Goal: Transaction & Acquisition: Download file/media

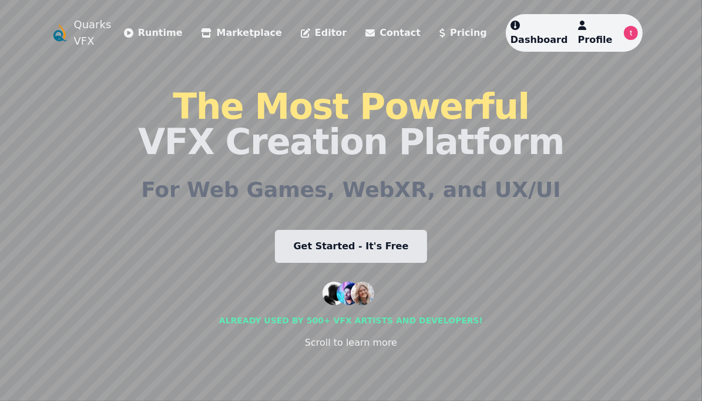
click at [252, 28] on link "Marketplace" at bounding box center [242, 33] width 81 height 14
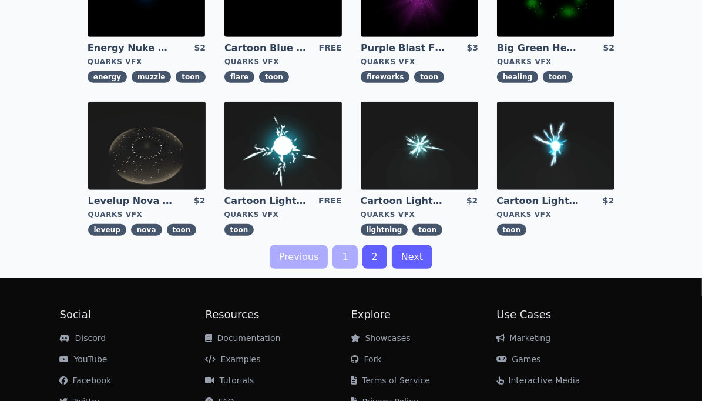
click at [289, 150] on img at bounding box center [284, 146] width 118 height 88
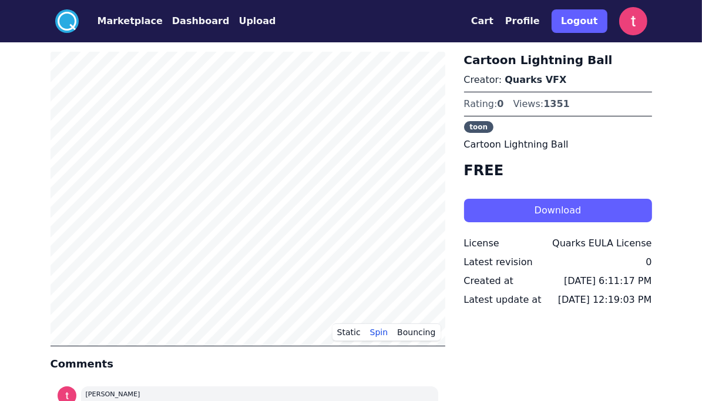
click at [507, 216] on button "Download" at bounding box center [558, 211] width 188 height 24
click at [347, 333] on button "Static" at bounding box center [349, 332] width 33 height 18
click at [511, 334] on div "Cartoon Lightning Ball Creator: Quarks VFX Rating: 0 Views: 1351 toon Cartoon L…" at bounding box center [558, 247] width 188 height 390
click at [16, 143] on div ".cls-1{fill:#fff;}.cls-2{fill:#29abe2;} Marketplace Dashboard Upload Cart Profi…" at bounding box center [351, 312] width 702 height 625
click at [473, 129] on span "toon" at bounding box center [479, 127] width 30 height 12
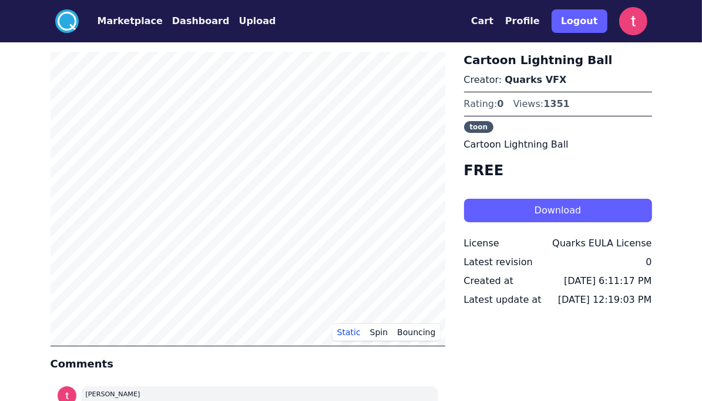
click at [506, 143] on p "Cartoon Lightning Ball" at bounding box center [558, 145] width 188 height 14
click at [486, 169] on h4 "FREE" at bounding box center [558, 170] width 188 height 19
click at [513, 79] on link "Quarks VFX" at bounding box center [536, 79] width 62 height 11
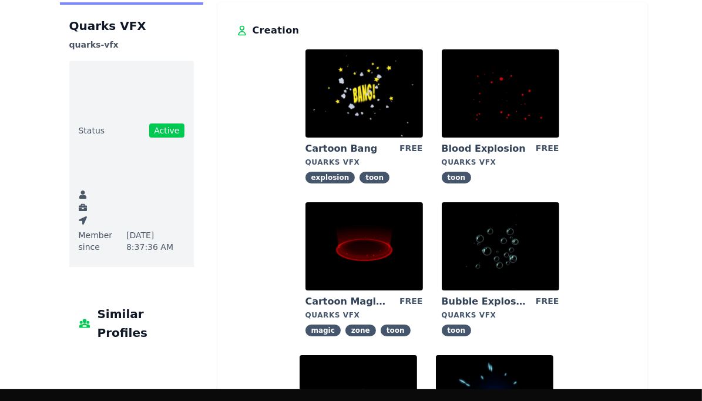
scroll to position [59, 0]
click at [489, 247] on img at bounding box center [501, 246] width 118 height 88
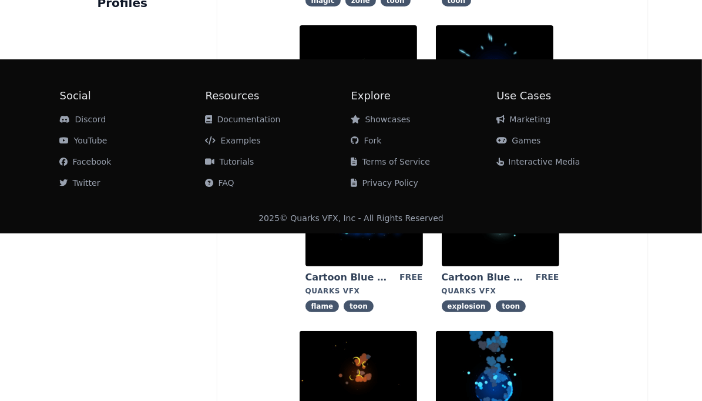
scroll to position [470, 0]
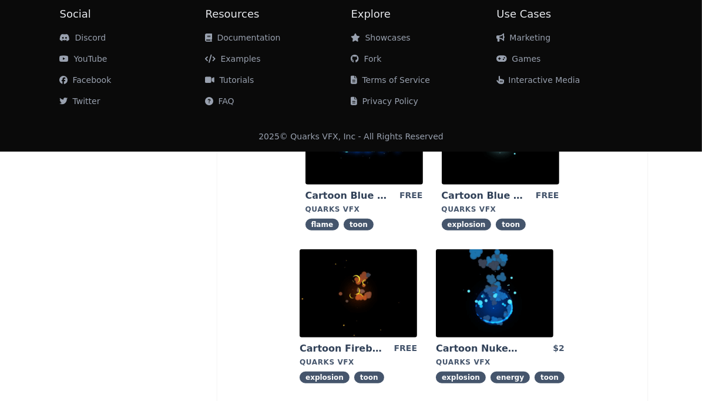
click at [366, 162] on img at bounding box center [365, 140] width 118 height 88
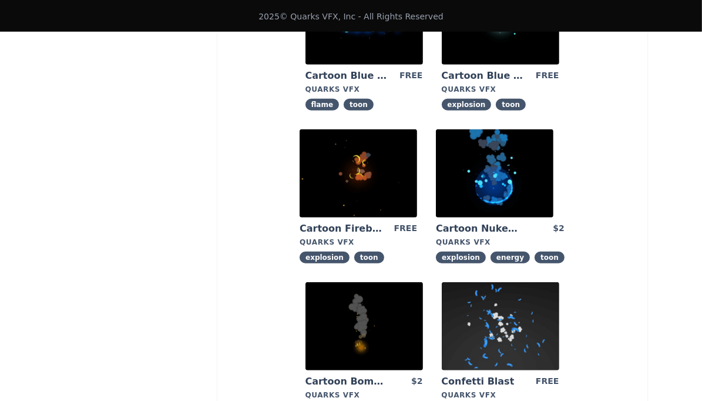
scroll to position [708, 0]
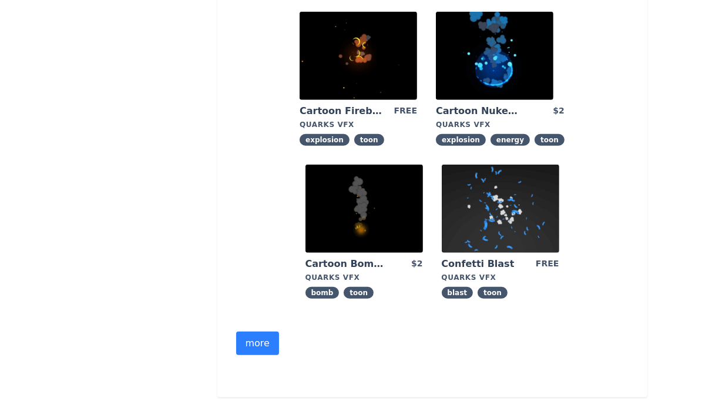
click at [261, 347] on button "more" at bounding box center [257, 344] width 43 height 24
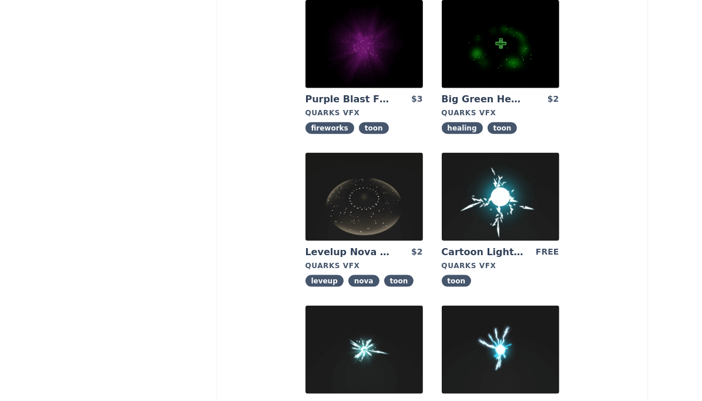
scroll to position [1237, 0]
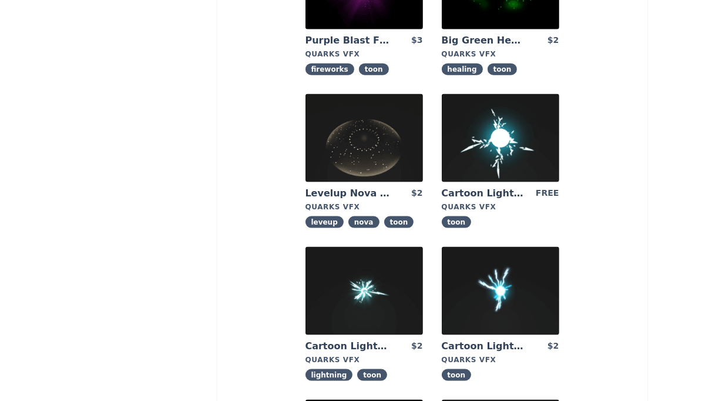
click at [507, 145] on img at bounding box center [501, 138] width 118 height 88
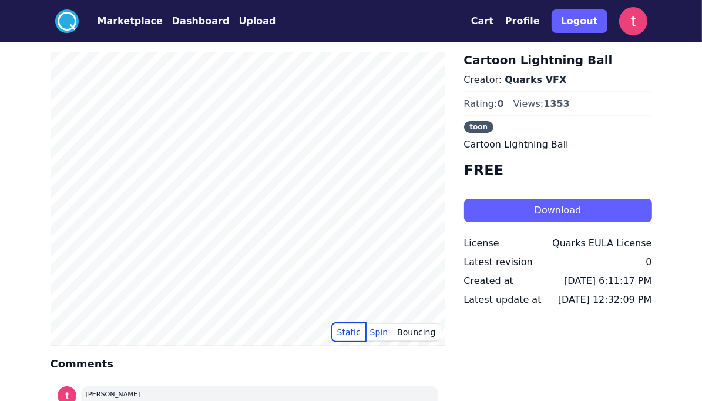
click at [353, 333] on button "Static" at bounding box center [349, 332] width 33 height 18
click at [504, 271] on div "Cartoon Lightning Ball Creator: Quarks VFX Rating: 0 Views: 1353 toon Cartoon L…" at bounding box center [558, 247] width 188 height 390
click at [544, 350] on div "Cartoon Lightning Ball Creator: Quarks VFX Rating: 0 Views: 1353 toon Cartoon L…" at bounding box center [558, 247] width 188 height 390
click at [25, 179] on div ".cls-1{fill:#fff;}.cls-2{fill:#29abe2;} Marketplace Dashboard Upload Cart Profi…" at bounding box center [351, 312] width 702 height 625
click at [138, 24] on button "Marketplace" at bounding box center [130, 21] width 65 height 14
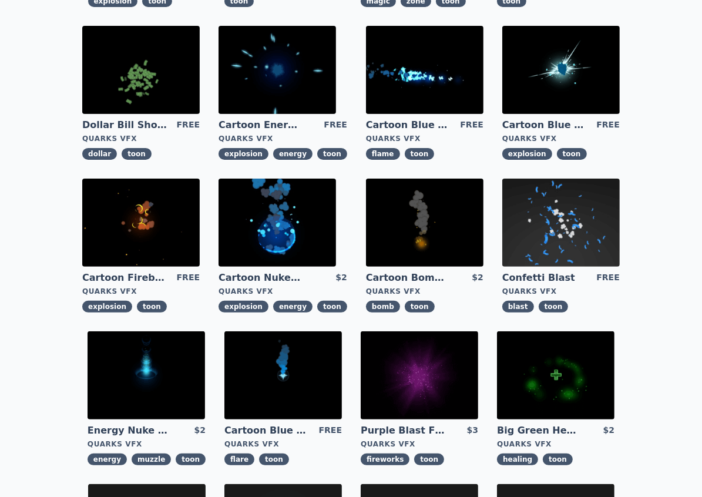
scroll to position [235, 0]
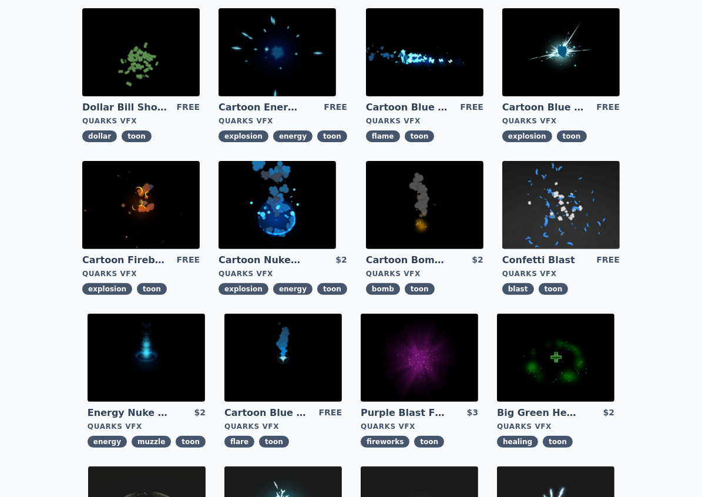
click at [415, 203] on img at bounding box center [425, 205] width 118 height 88
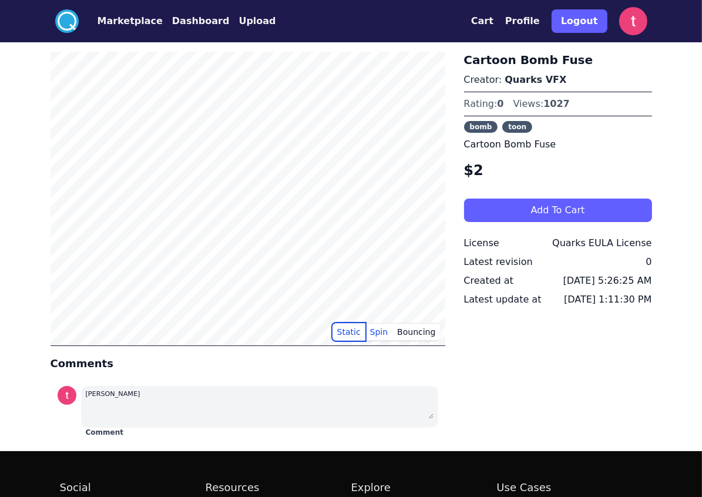
click at [360, 328] on button "Static" at bounding box center [349, 332] width 33 height 18
click at [40, 212] on div ".cls-1{fill:#fff;}.cls-2{fill:#29abe2;} Marketplace Dashboard Upload Cart Profi…" at bounding box center [351, 312] width 702 height 625
click at [40, 209] on div ".cls-1{fill:#fff;}.cls-2{fill:#29abe2;} Marketplace Dashboard Upload Cart Profi…" at bounding box center [351, 312] width 702 height 625
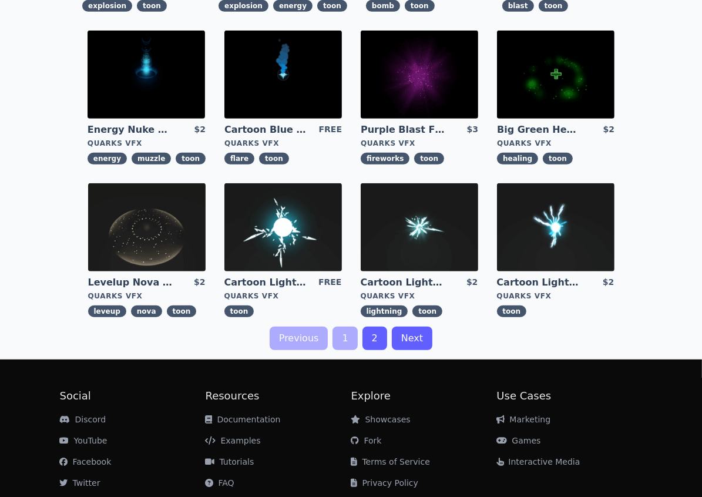
scroll to position [554, 0]
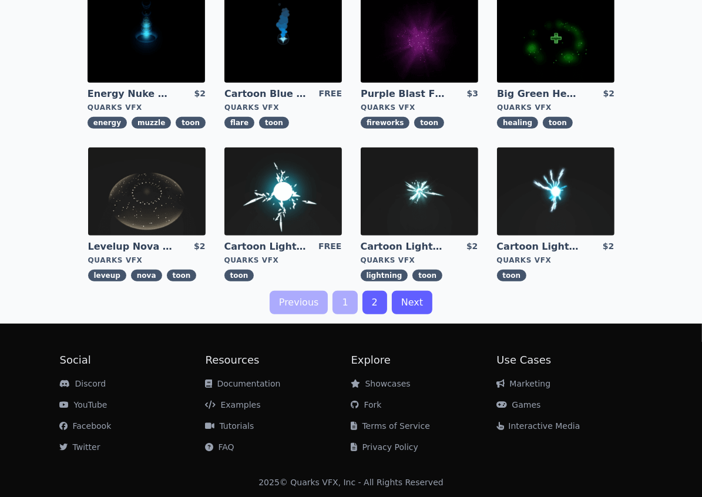
click at [407, 303] on link "Next" at bounding box center [412, 303] width 41 height 24
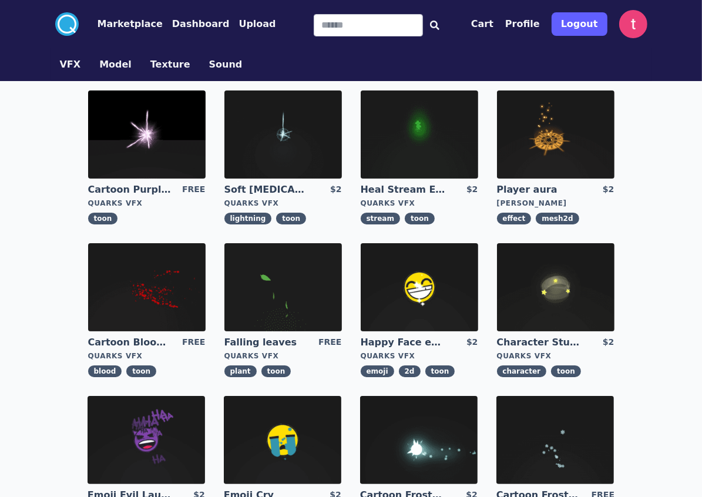
click at [143, 143] on img at bounding box center [147, 135] width 118 height 88
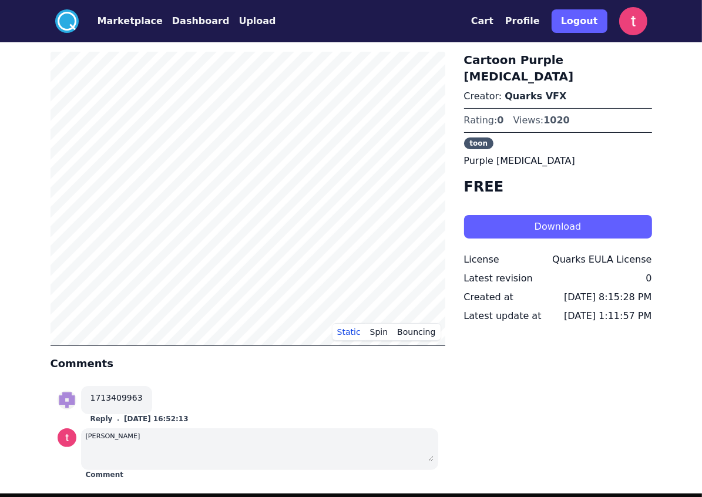
click at [567, 215] on button "Download" at bounding box center [558, 227] width 188 height 24
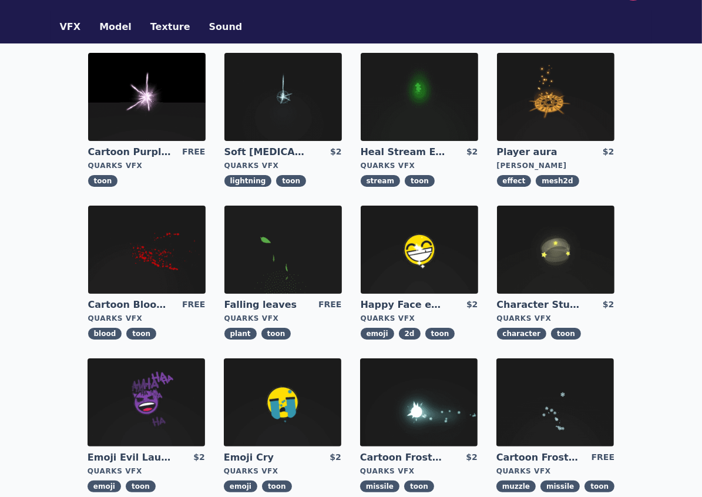
scroll to position [59, 0]
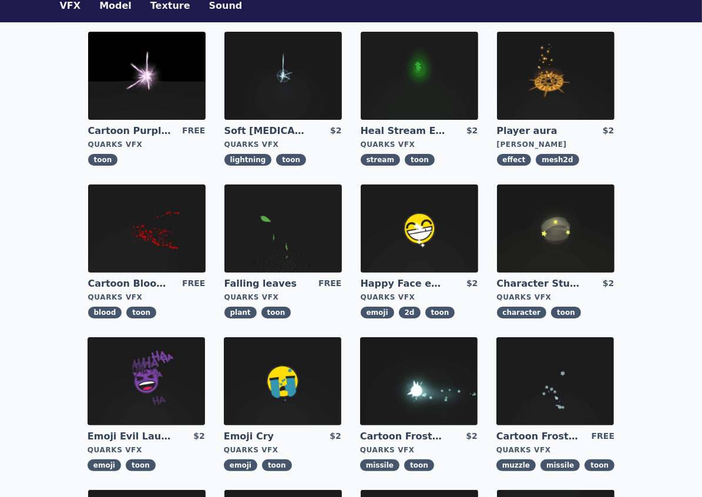
click at [289, 220] on img at bounding box center [284, 229] width 118 height 88
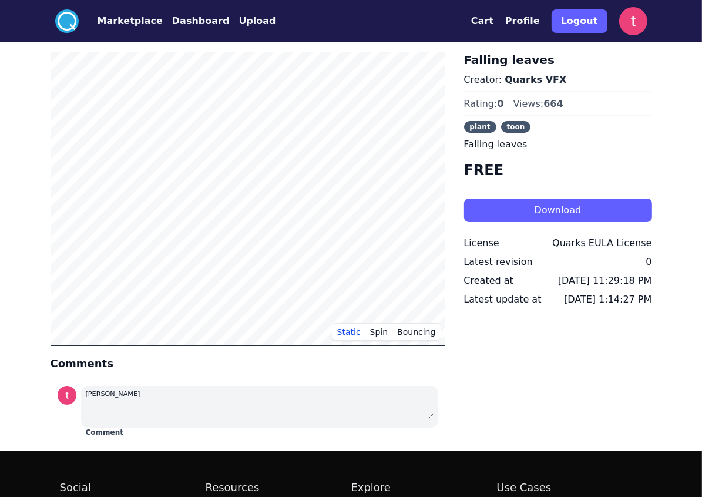
click at [568, 209] on button "Download" at bounding box center [558, 211] width 188 height 24
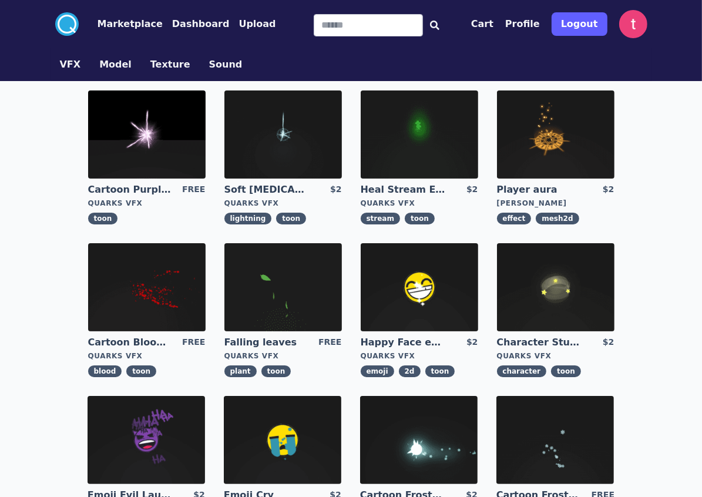
click at [172, 296] on img at bounding box center [147, 287] width 118 height 88
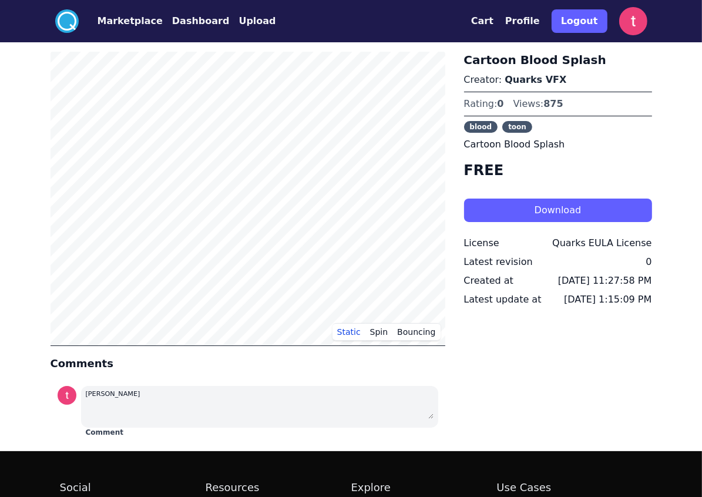
click at [538, 216] on button "Download" at bounding box center [558, 211] width 188 height 24
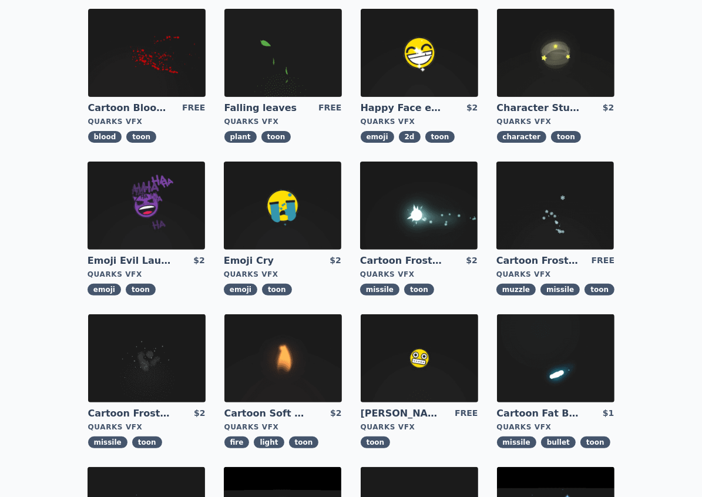
scroll to position [235, 0]
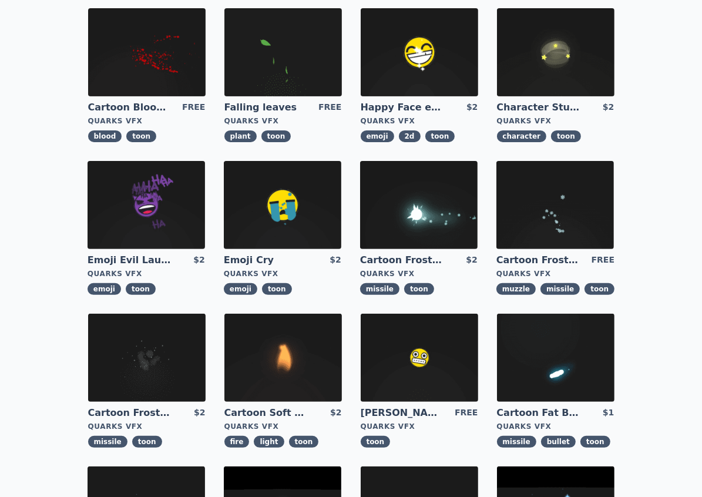
click at [589, 197] on img at bounding box center [556, 205] width 118 height 88
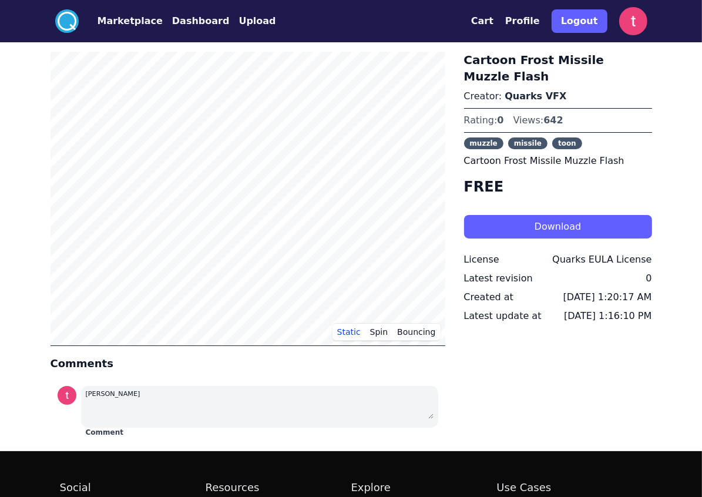
click at [550, 215] on button "Download" at bounding box center [558, 227] width 188 height 24
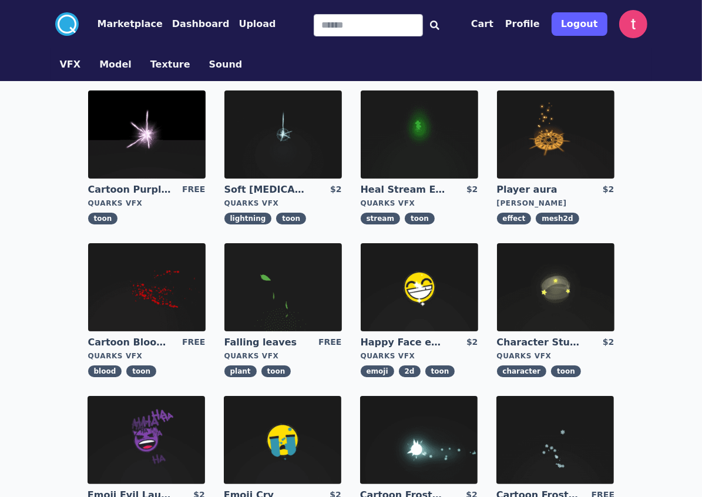
click at [688, 18] on header ".cls-1{fill:#fff;}.cls-2{fill:#29abe2;} Marketplace Dashboard Upload Cart Profi…" at bounding box center [351, 40] width 702 height 81
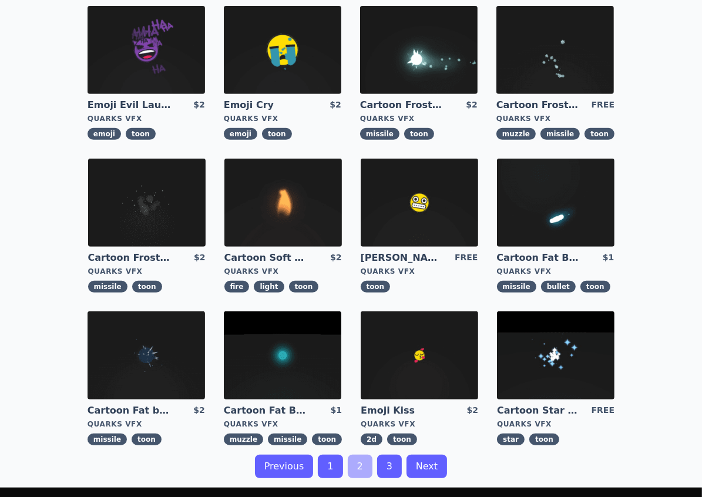
scroll to position [411, 0]
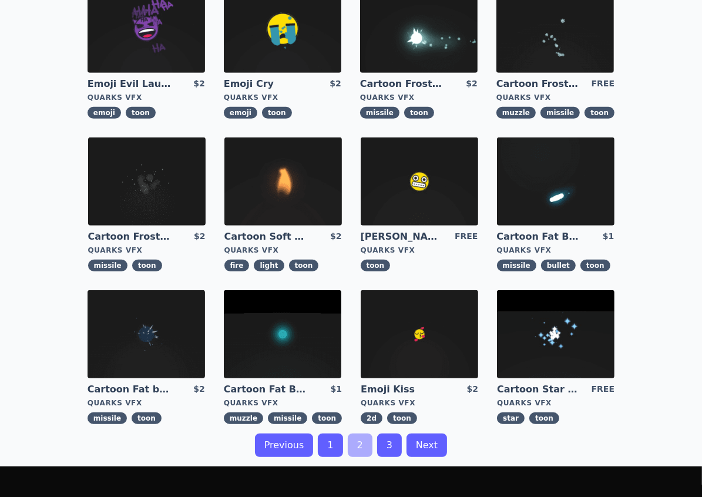
click at [386, 400] on link "3" at bounding box center [389, 446] width 25 height 24
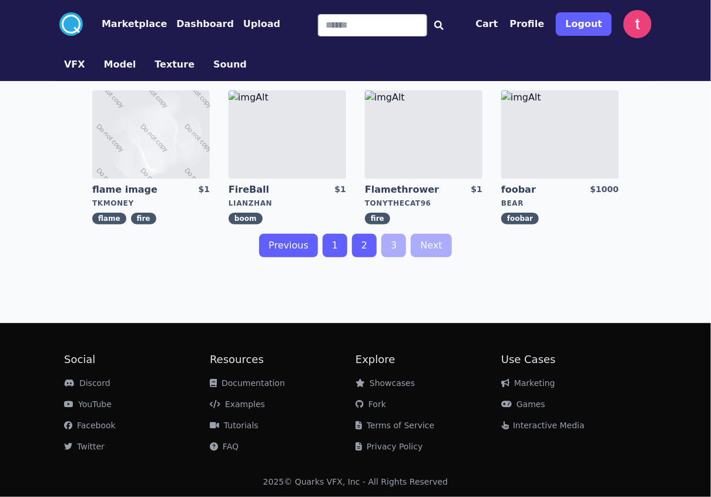
click at [336, 246] on link "1" at bounding box center [335, 246] width 25 height 24
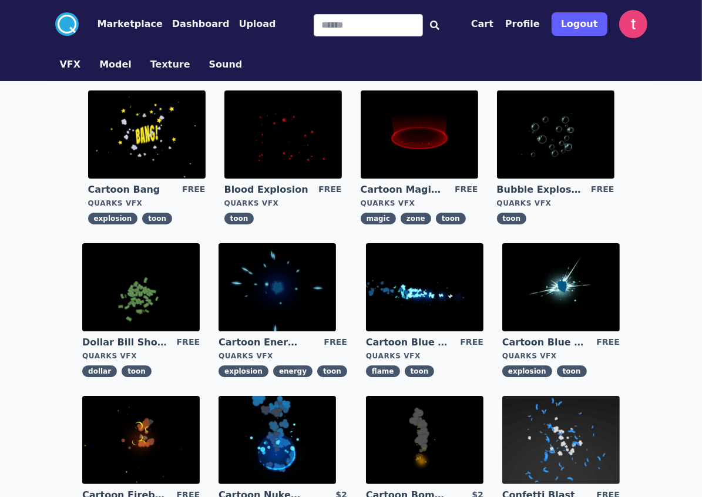
click at [300, 293] on img at bounding box center [278, 287] width 118 height 88
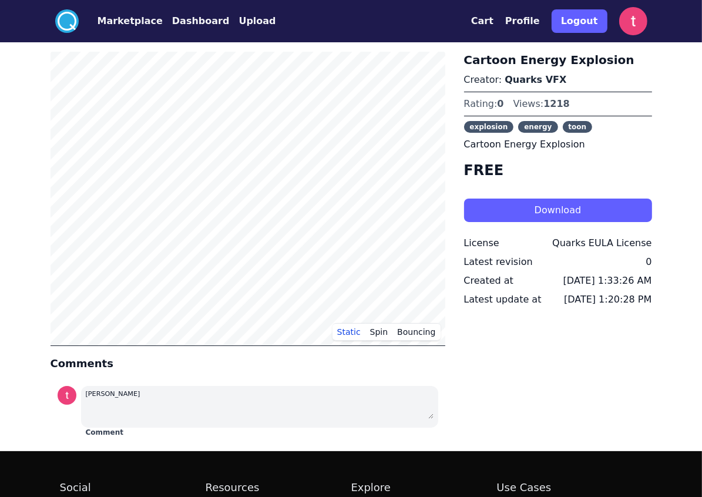
click at [587, 211] on button "Download" at bounding box center [558, 211] width 188 height 24
click at [682, 26] on header ".cls-1{fill:#fff;}.cls-2{fill:#29abe2;} Marketplace Dashboard Upload Cart Profi…" at bounding box center [351, 21] width 702 height 42
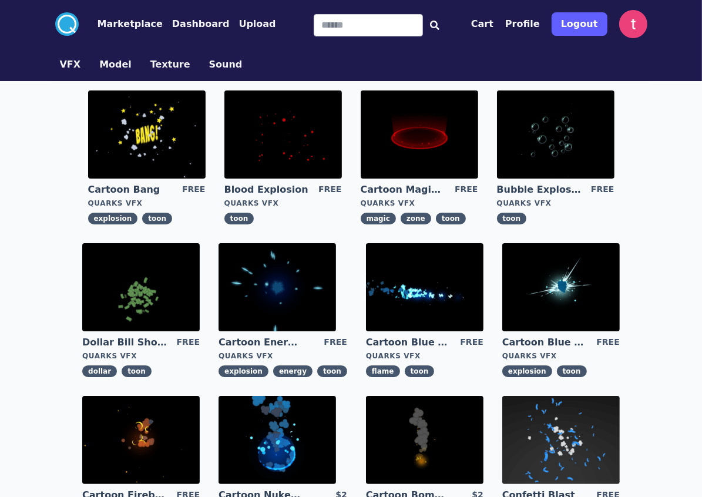
click at [551, 277] on img at bounding box center [562, 287] width 118 height 88
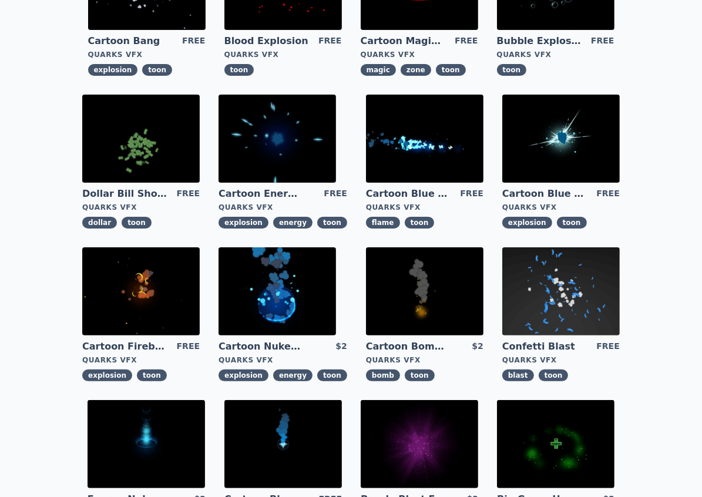
scroll to position [176, 0]
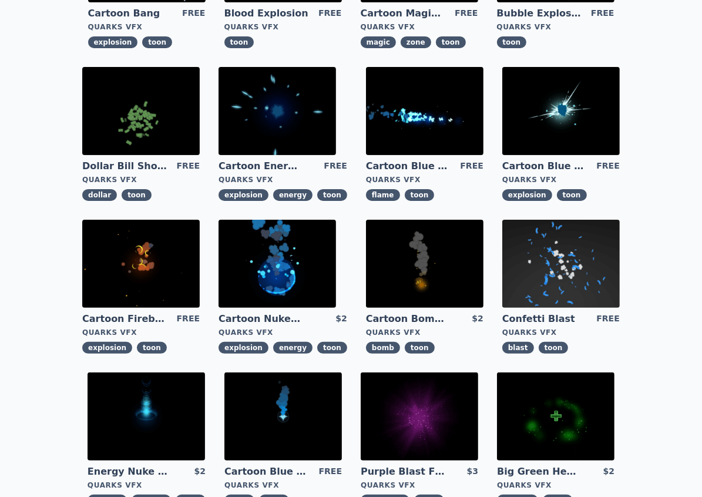
click at [169, 267] on img at bounding box center [141, 264] width 118 height 88
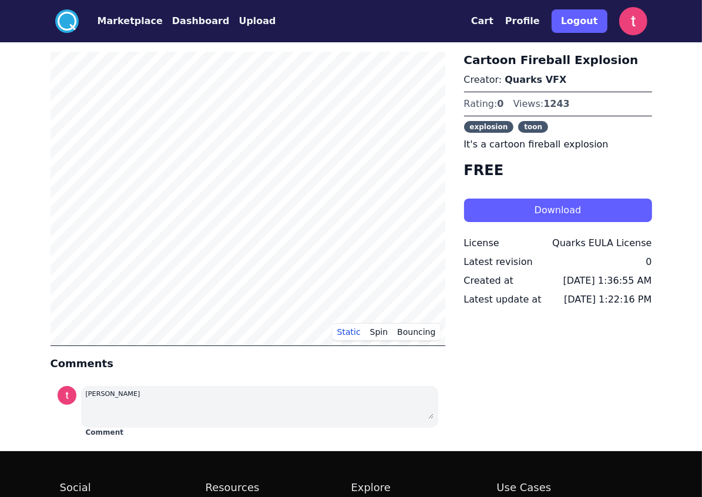
click at [526, 213] on button "Download" at bounding box center [558, 211] width 188 height 24
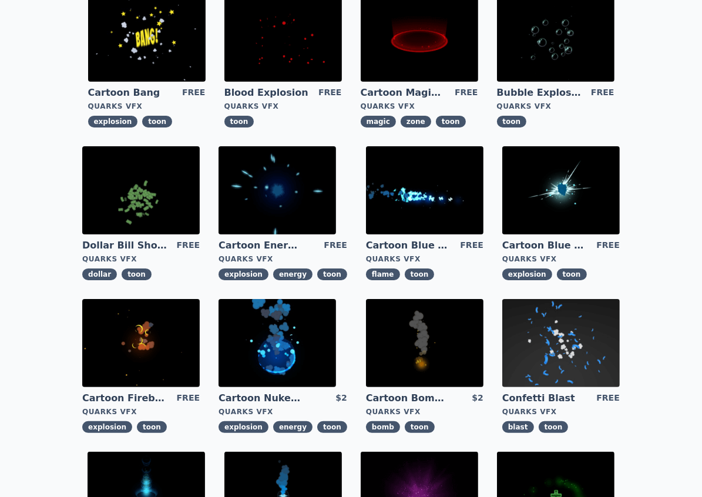
scroll to position [118, 0]
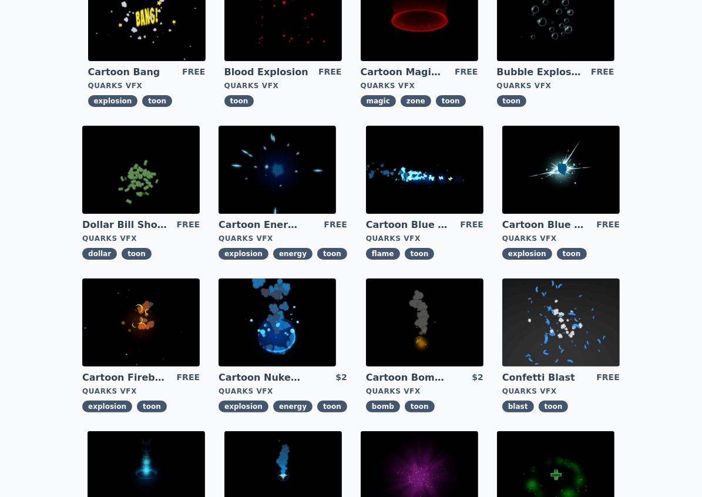
click at [420, 183] on img at bounding box center [425, 170] width 118 height 88
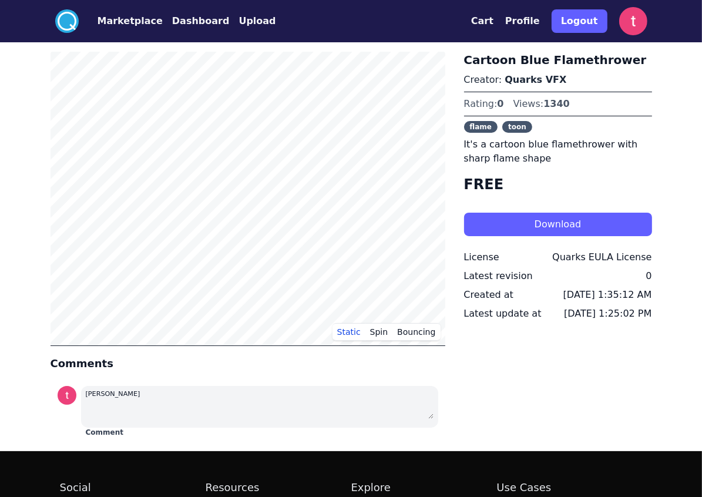
click at [21, 126] on div ".cls-1{fill:#fff;}.cls-2{fill:#29abe2;} Marketplace Dashboard Upload Cart Profi…" at bounding box center [351, 312] width 702 height 625
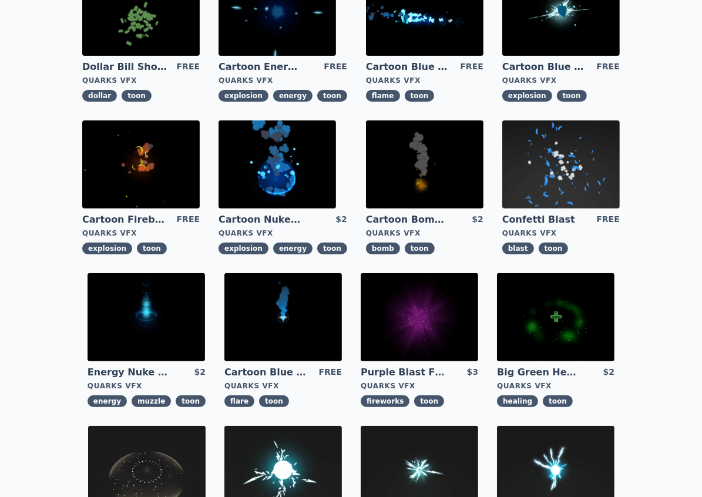
scroll to position [294, 0]
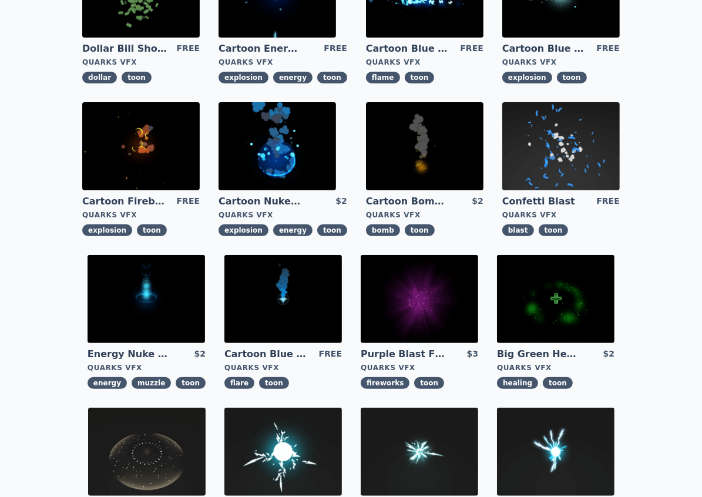
click at [558, 143] on img at bounding box center [562, 146] width 118 height 88
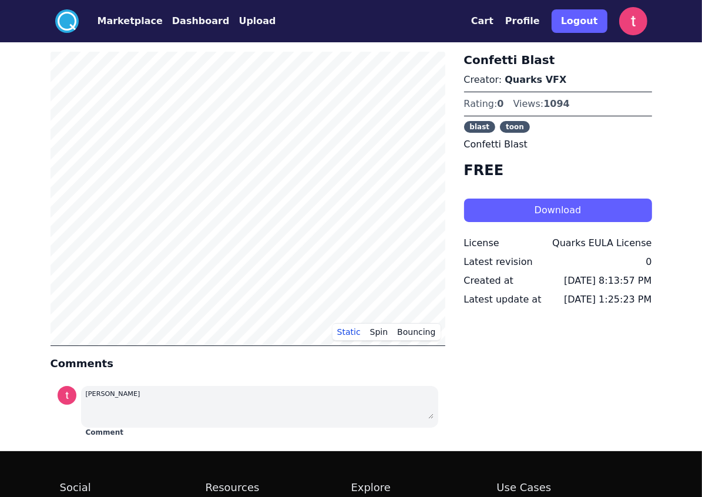
click at [533, 212] on button "Download" at bounding box center [558, 211] width 188 height 24
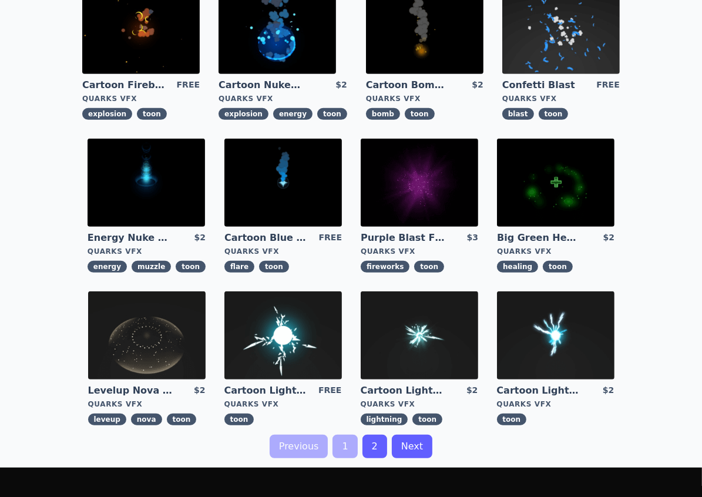
scroll to position [469, 0]
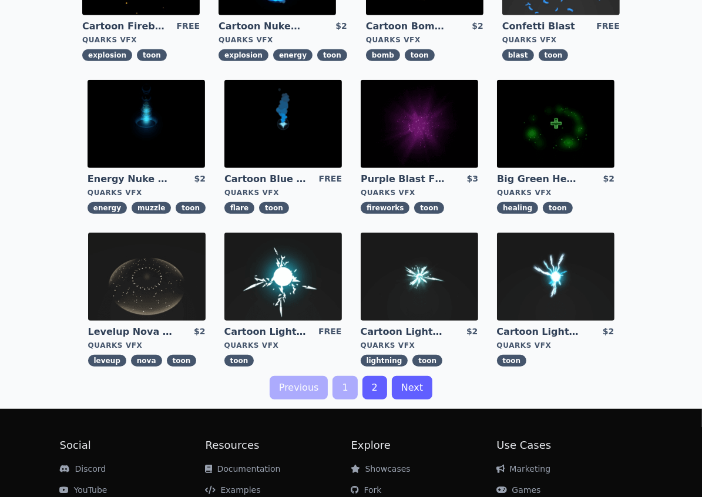
click at [165, 276] on img at bounding box center [147, 277] width 118 height 88
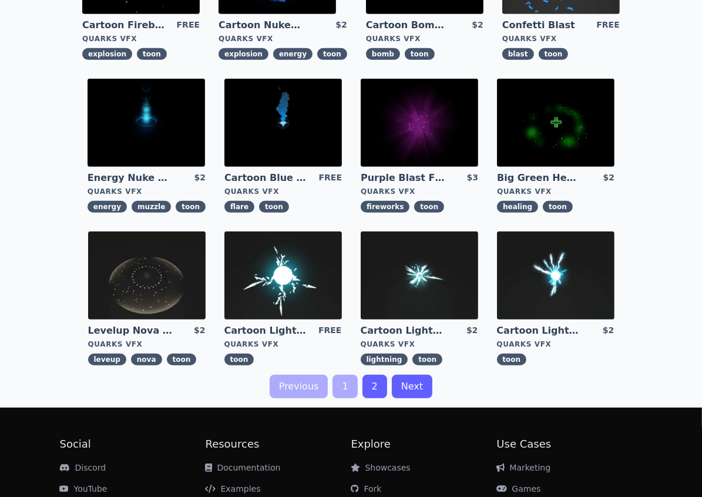
scroll to position [529, 0]
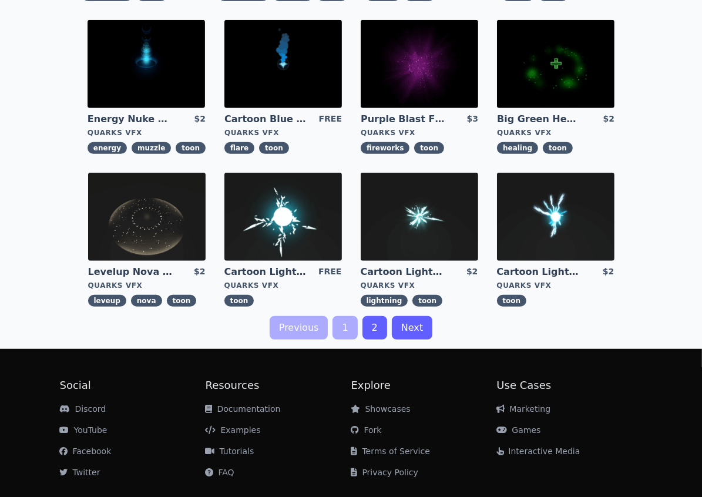
click at [372, 332] on link "2" at bounding box center [375, 328] width 25 height 24
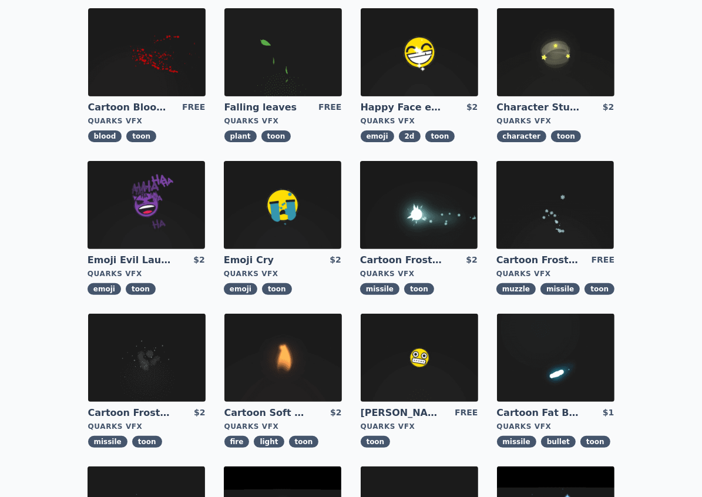
scroll to position [294, 0]
